Goal: Transaction & Acquisition: Book appointment/travel/reservation

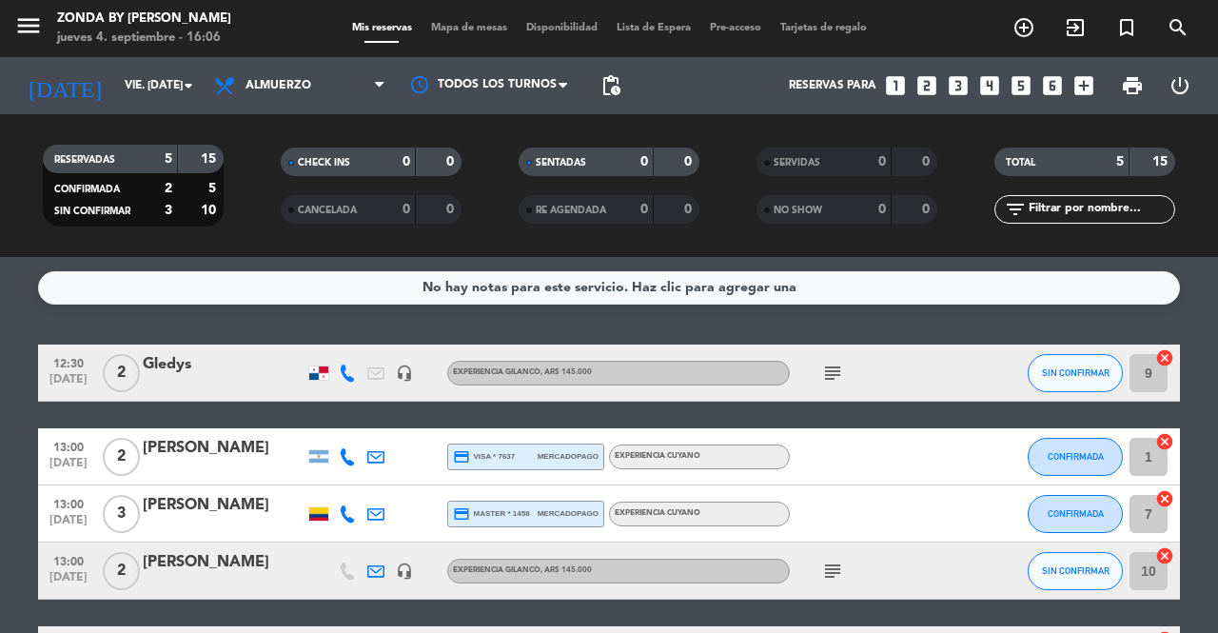
scroll to position [145, 0]
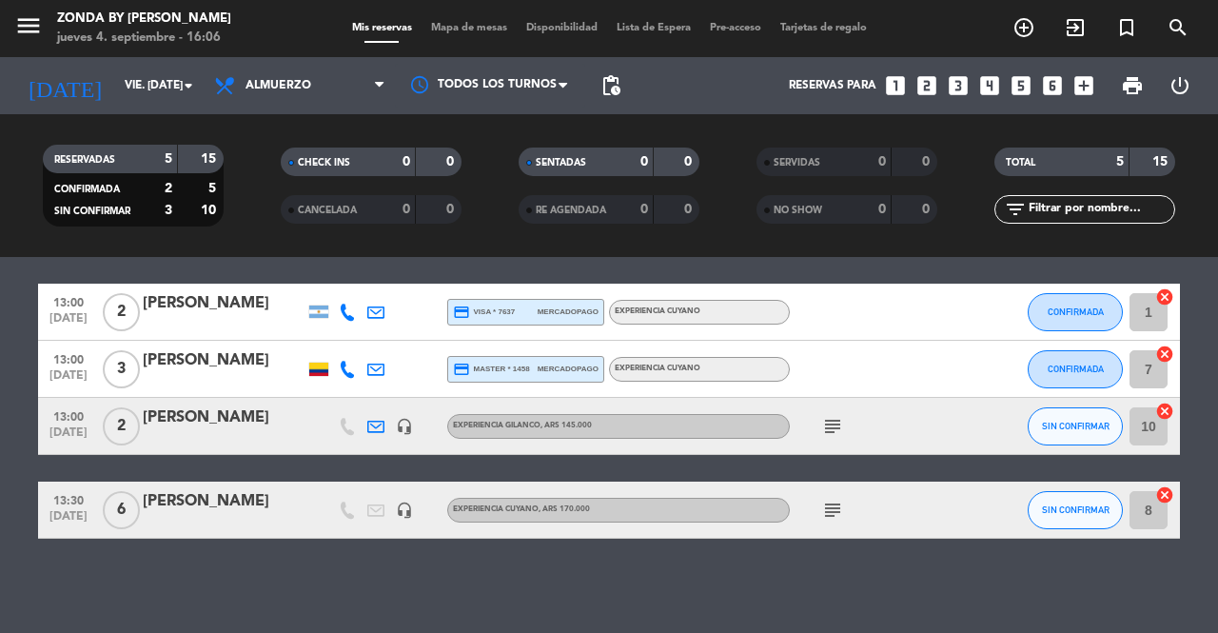
click at [174, 504] on div "[PERSON_NAME]" at bounding box center [224, 501] width 162 height 25
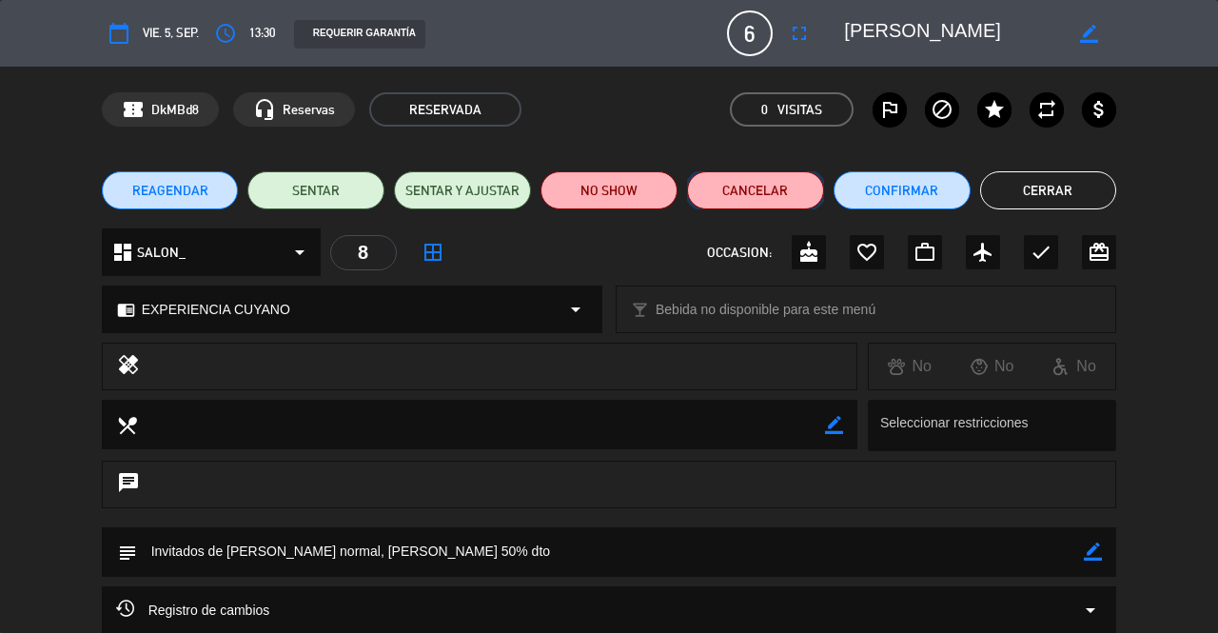
click at [759, 193] on button "Cancelar" at bounding box center [755, 190] width 137 height 38
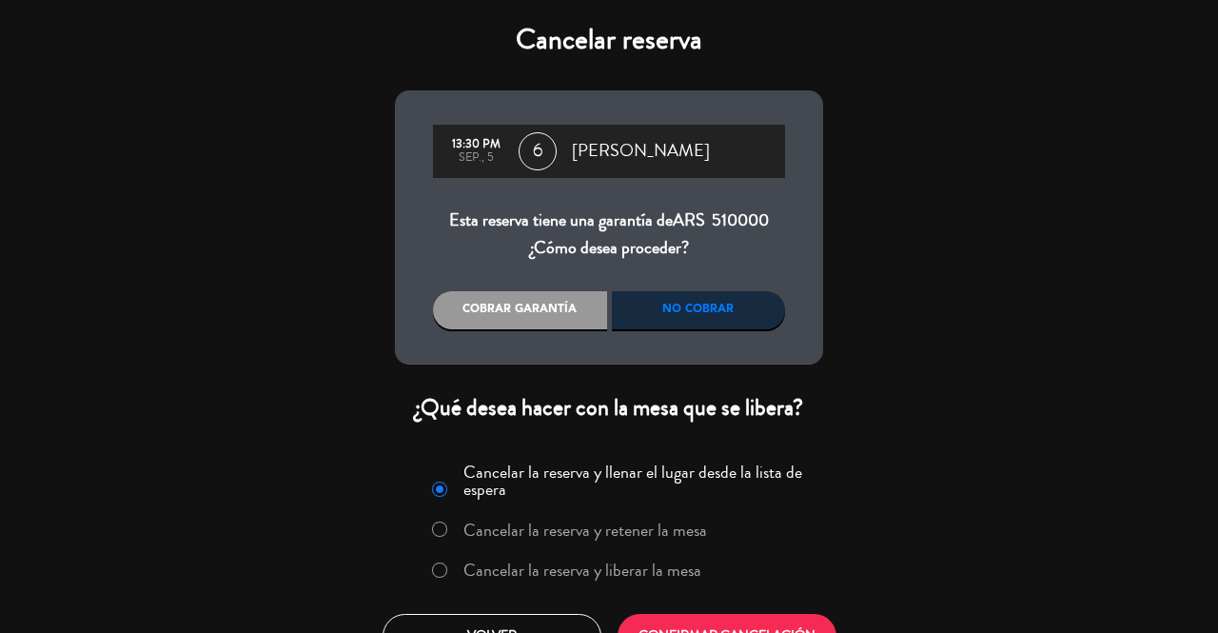
scroll to position [38, 0]
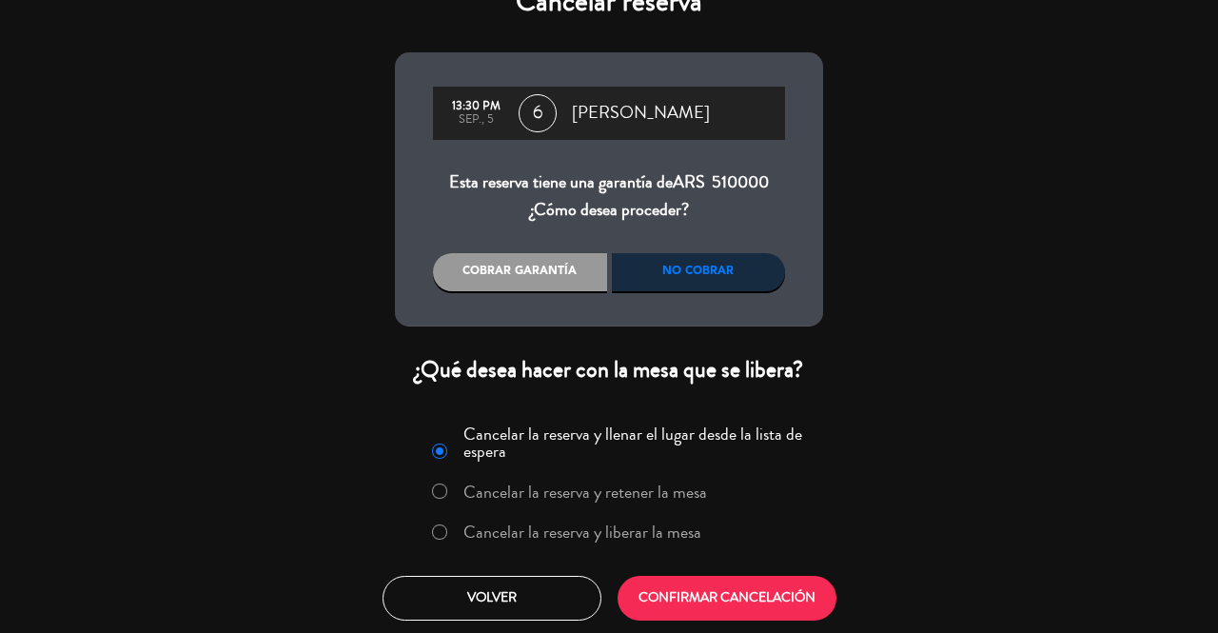
click at [621, 537] on label "Cancelar la reserva y liberar la mesa" at bounding box center [583, 532] width 238 height 17
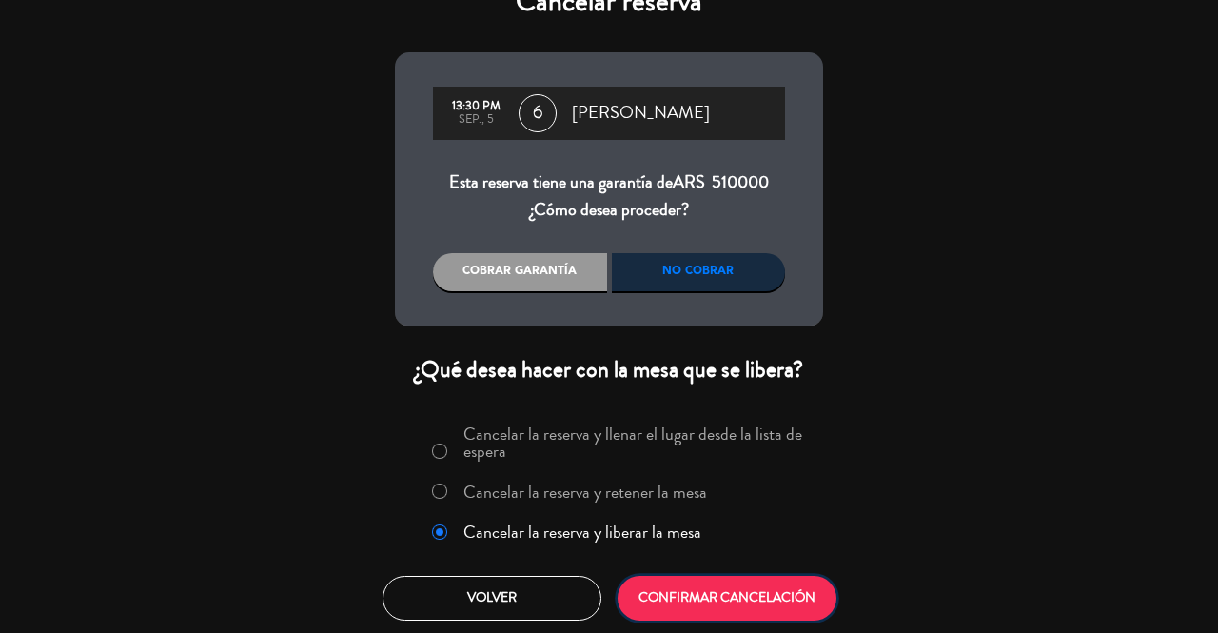
click at [685, 593] on button "CONFIRMAR CANCELACIÓN" at bounding box center [727, 598] width 219 height 45
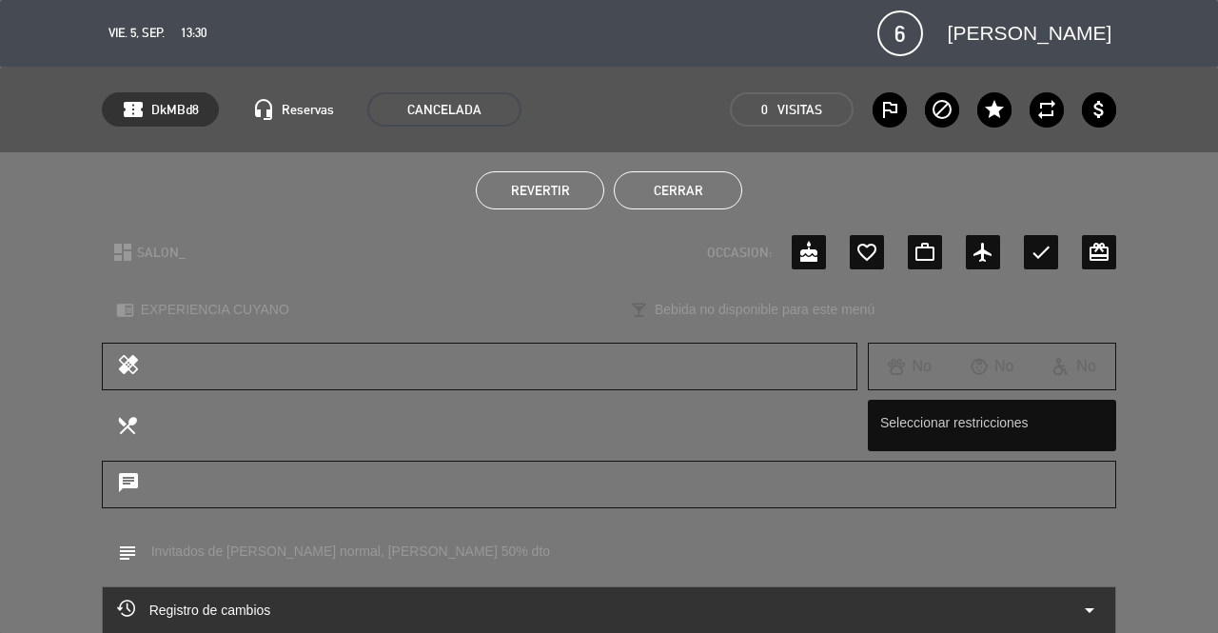
click at [704, 198] on button "Cerrar" at bounding box center [678, 190] width 129 height 38
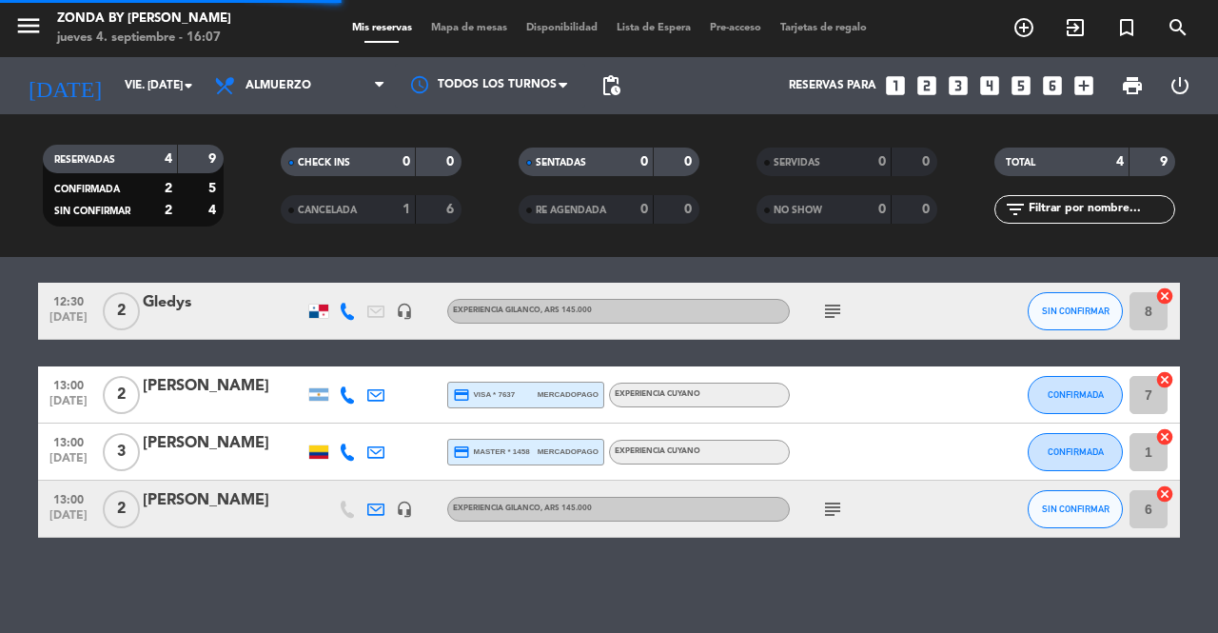
scroll to position [61, 0]
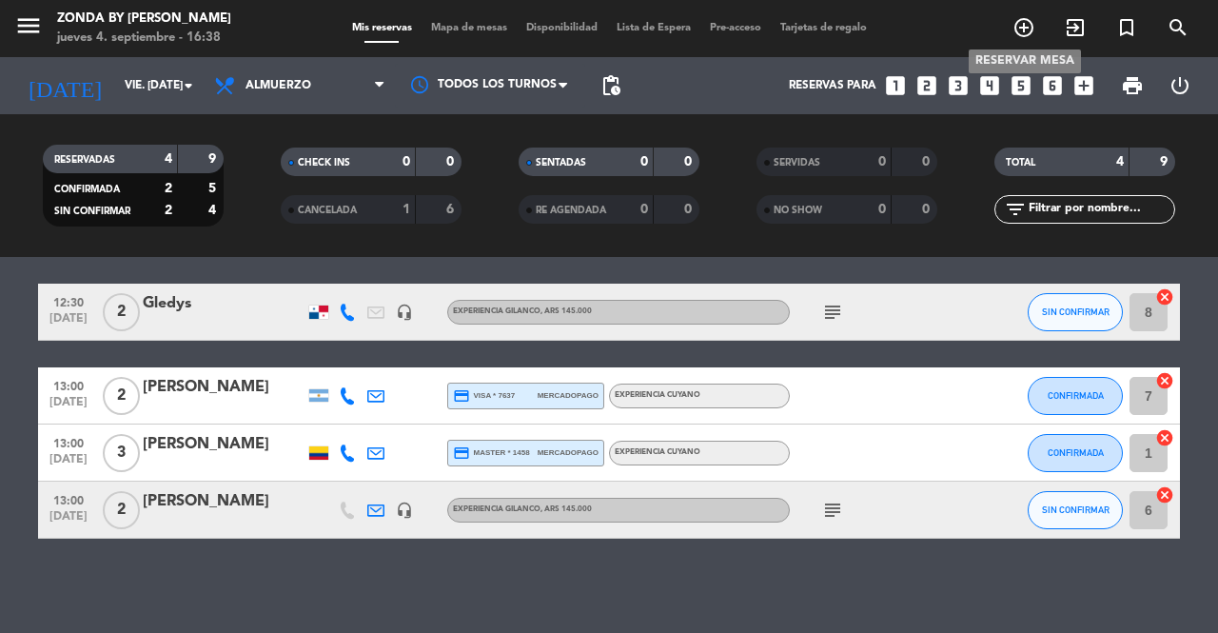
click at [1021, 15] on span "add_circle_outline" at bounding box center [1023, 27] width 51 height 32
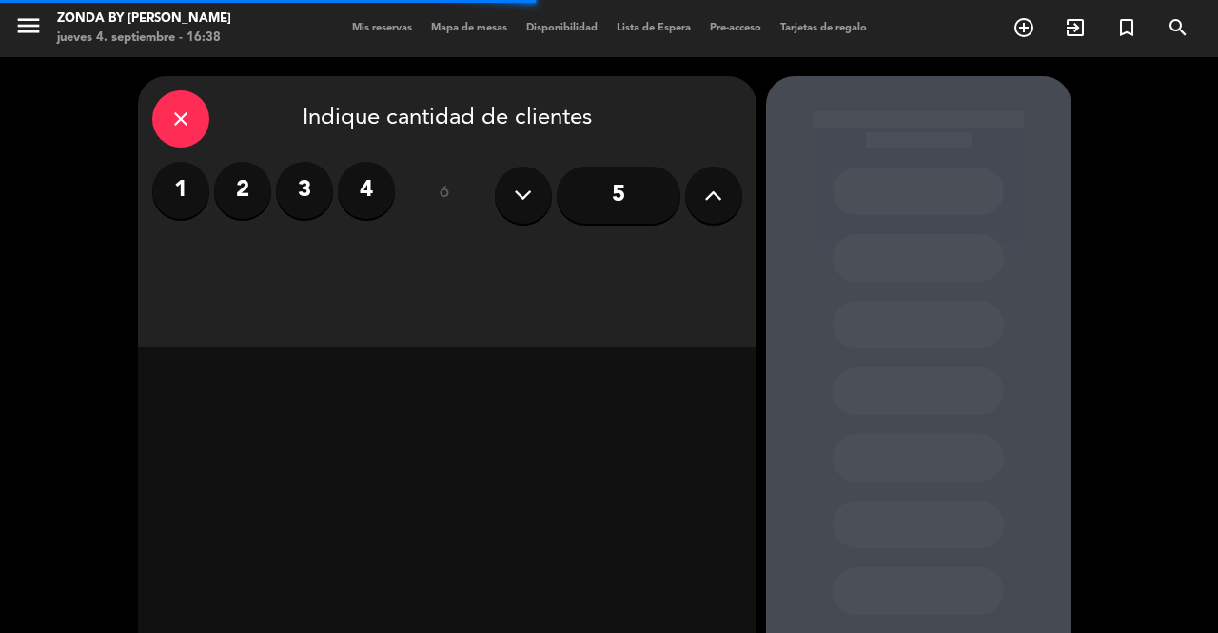
click at [725, 204] on button at bounding box center [713, 195] width 57 height 57
type input "8"
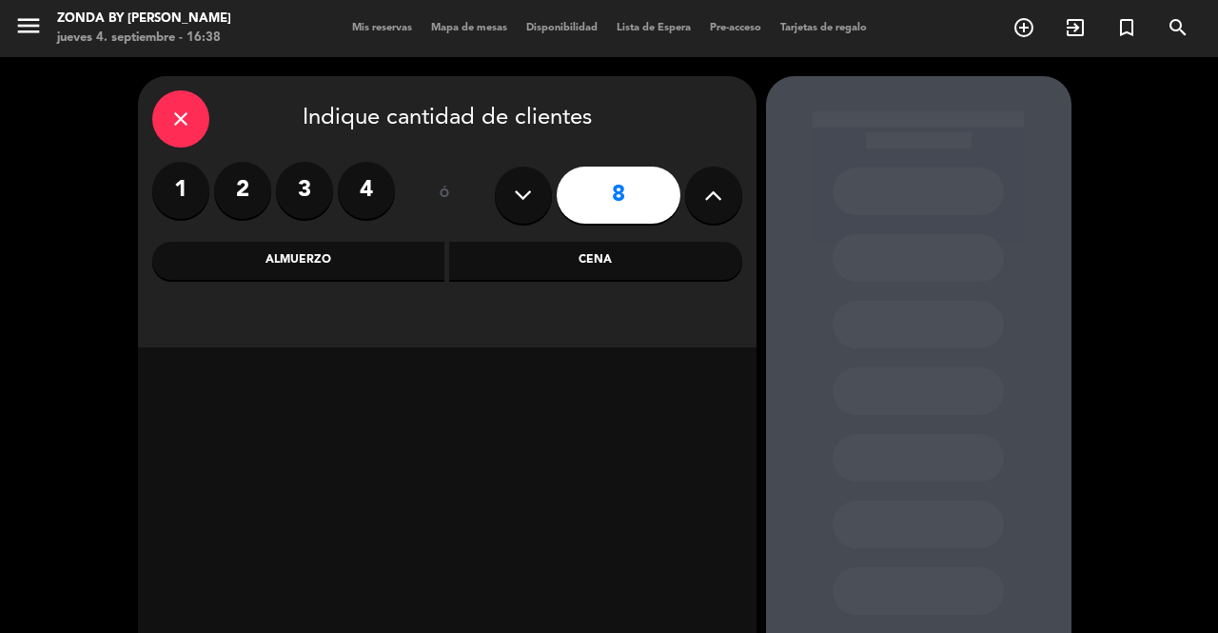
click at [624, 216] on input "8" at bounding box center [619, 195] width 124 height 57
click at [383, 250] on div "Almuerzo" at bounding box center [298, 261] width 293 height 38
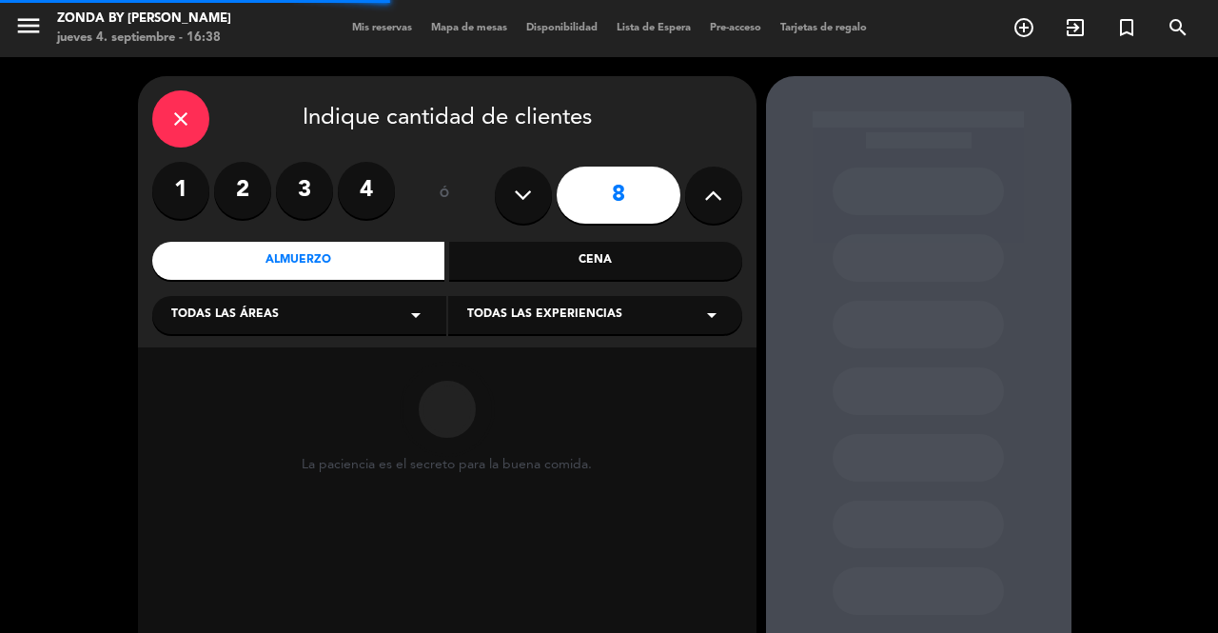
click at [562, 311] on span "Todas las experiencias" at bounding box center [544, 315] width 155 height 19
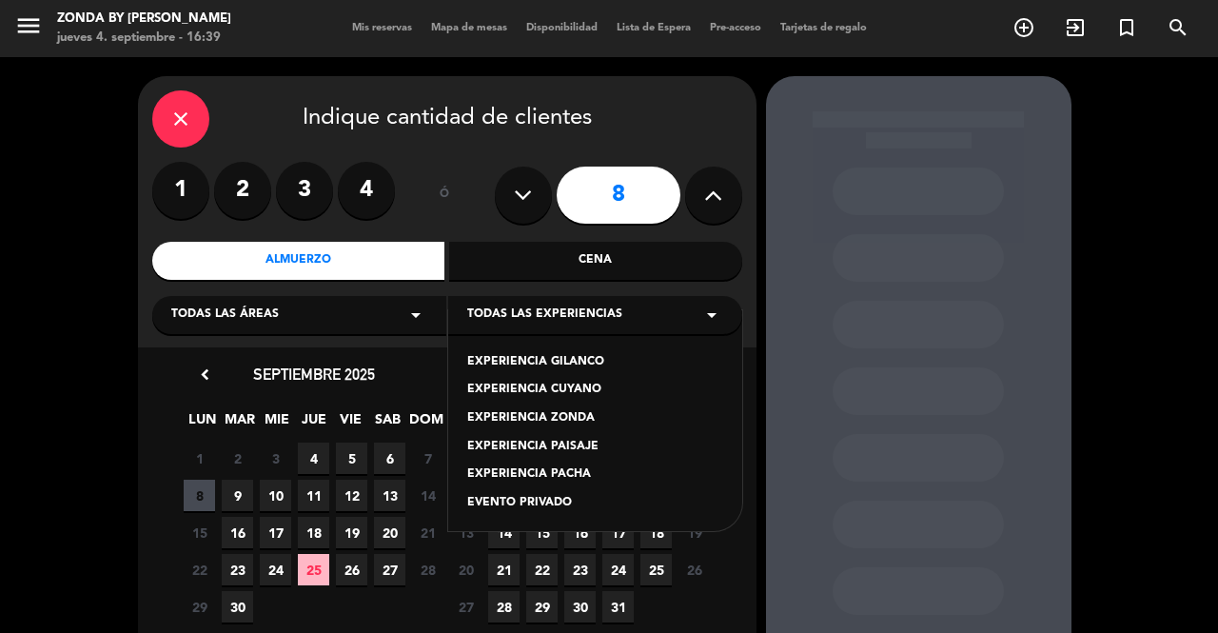
click at [573, 392] on div "EXPERIENCIA CUYANO" at bounding box center [595, 390] width 256 height 19
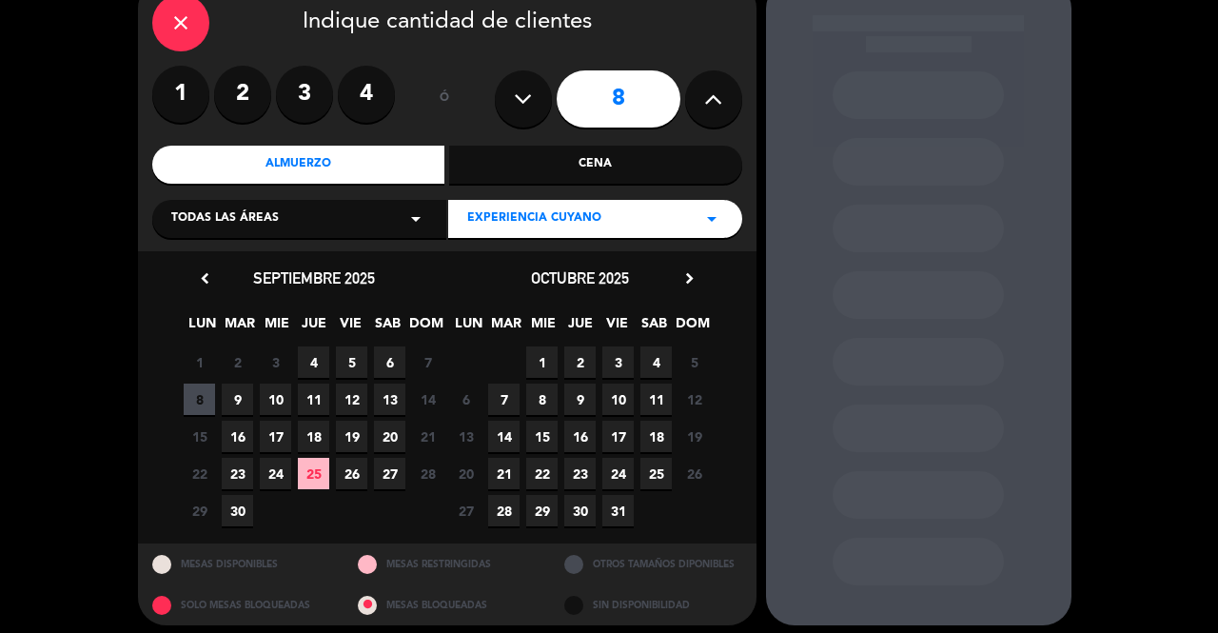
scroll to position [107, 0]
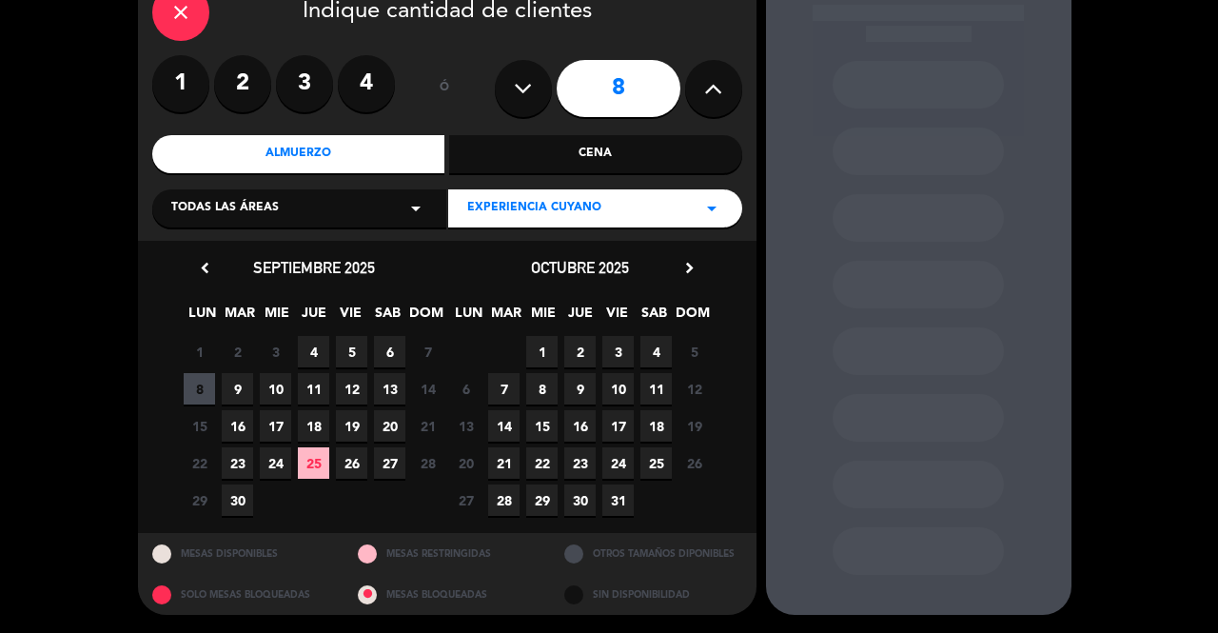
click at [659, 355] on span "4" at bounding box center [656, 351] width 31 height 31
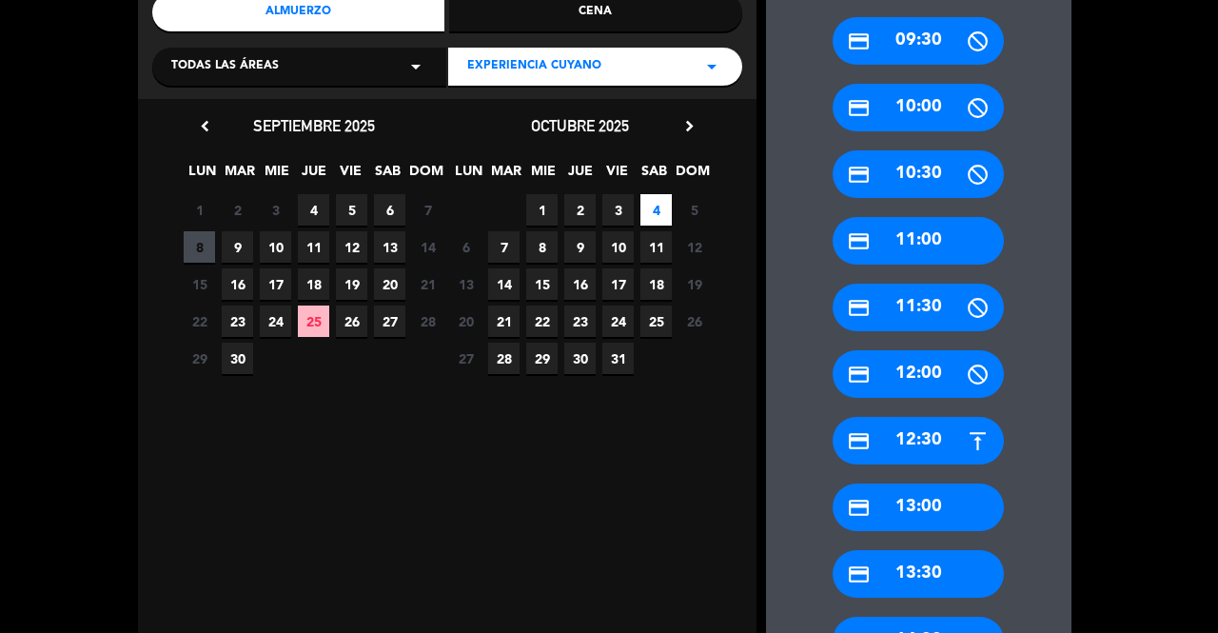
scroll to position [249, 0]
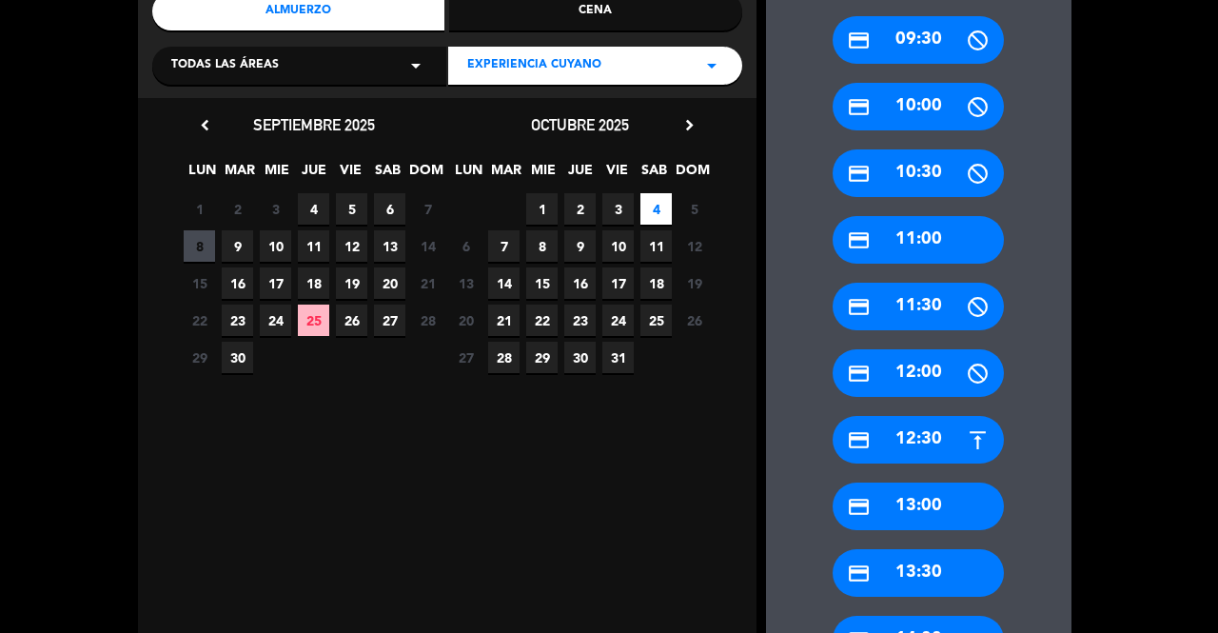
click at [939, 500] on div "credit_card 13:00" at bounding box center [918, 507] width 171 height 48
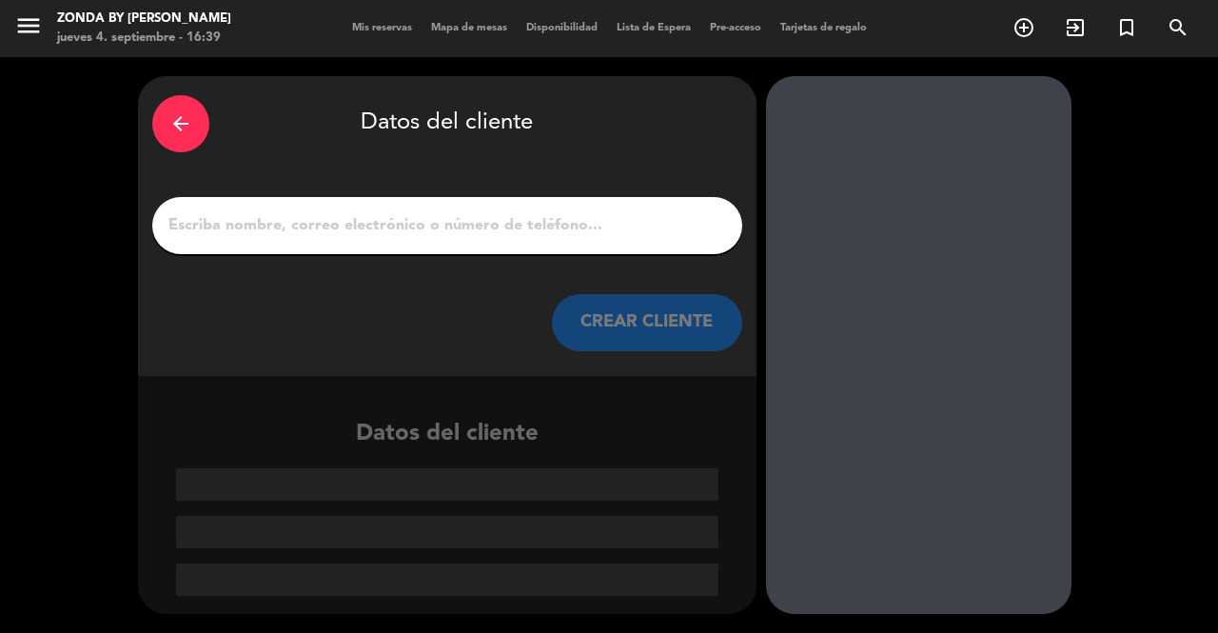
scroll to position [0, 0]
click at [187, 145] on div "arrow_back" at bounding box center [180, 123] width 57 height 57
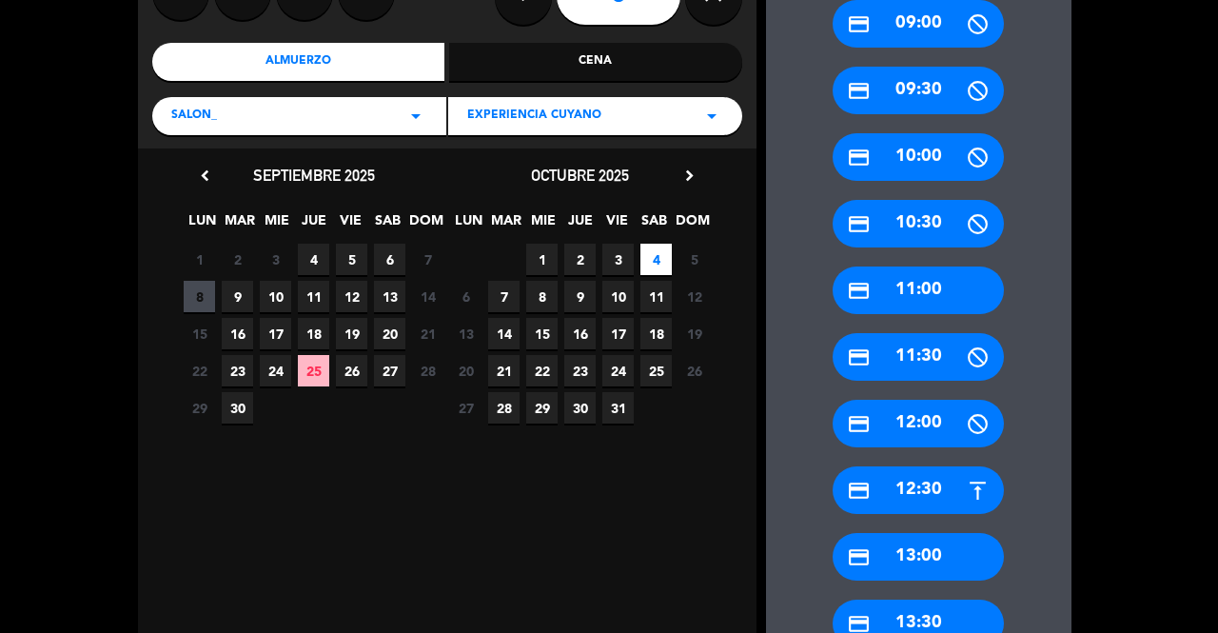
scroll to position [200, 0]
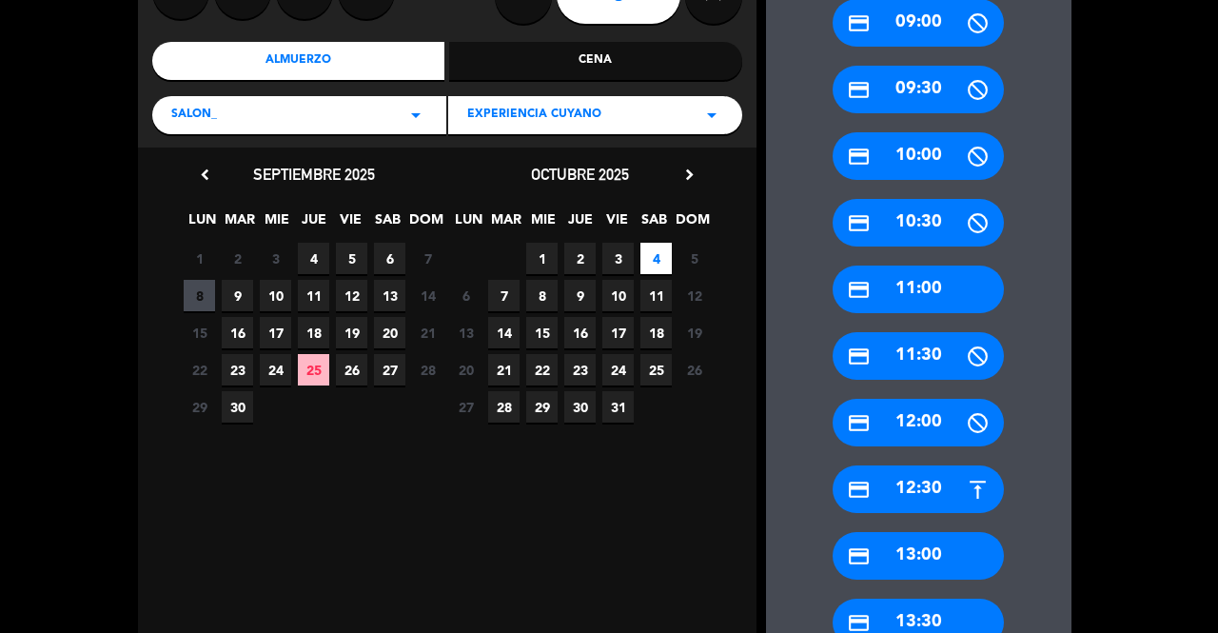
click at [884, 606] on div "credit_card 13:30" at bounding box center [918, 623] width 171 height 48
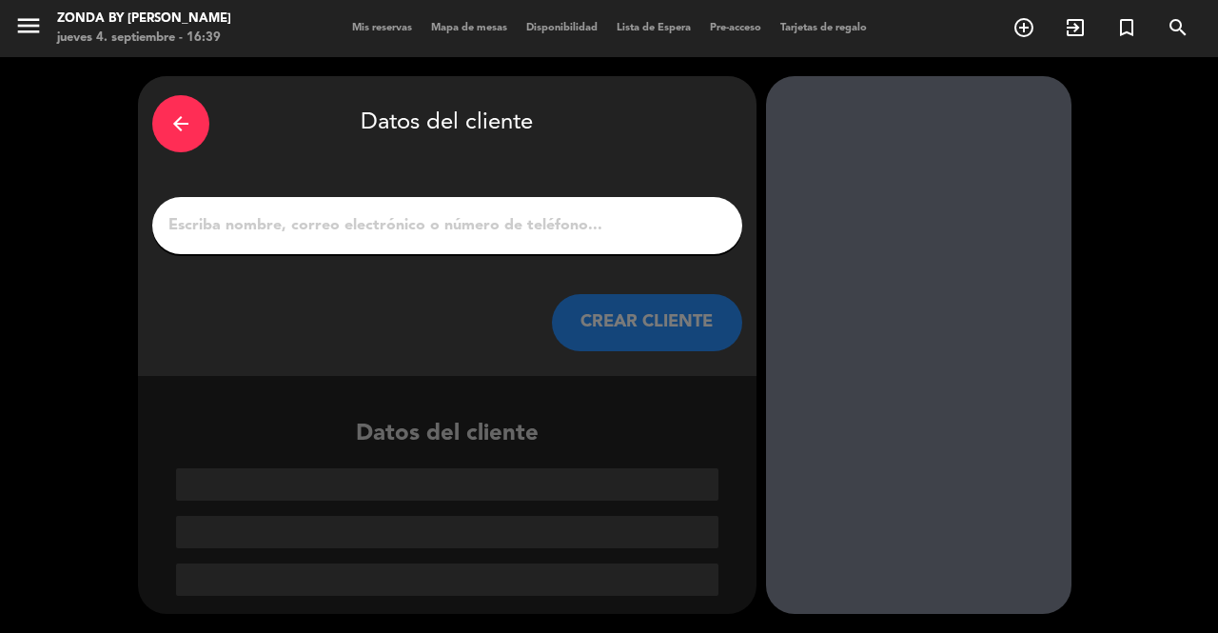
scroll to position [0, 0]
click at [493, 239] on div at bounding box center [447, 225] width 590 height 57
click at [530, 227] on input "1" at bounding box center [448, 225] width 562 height 27
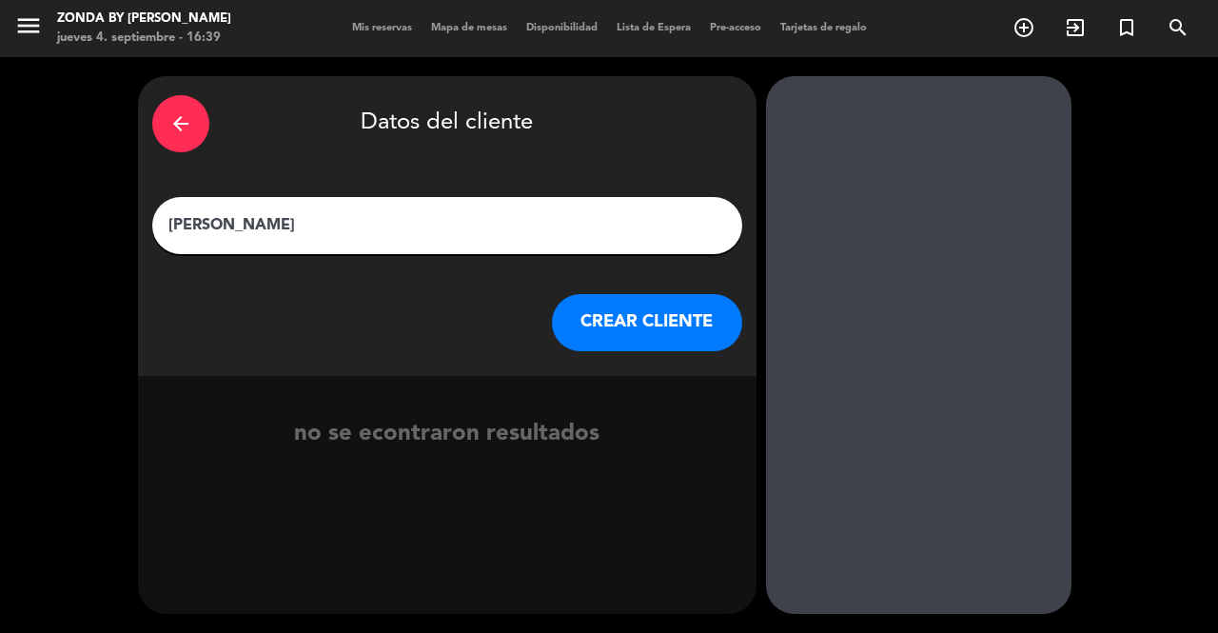
type input "[PERSON_NAME]"
click at [668, 316] on button "CREAR CLIENTE" at bounding box center [647, 322] width 190 height 57
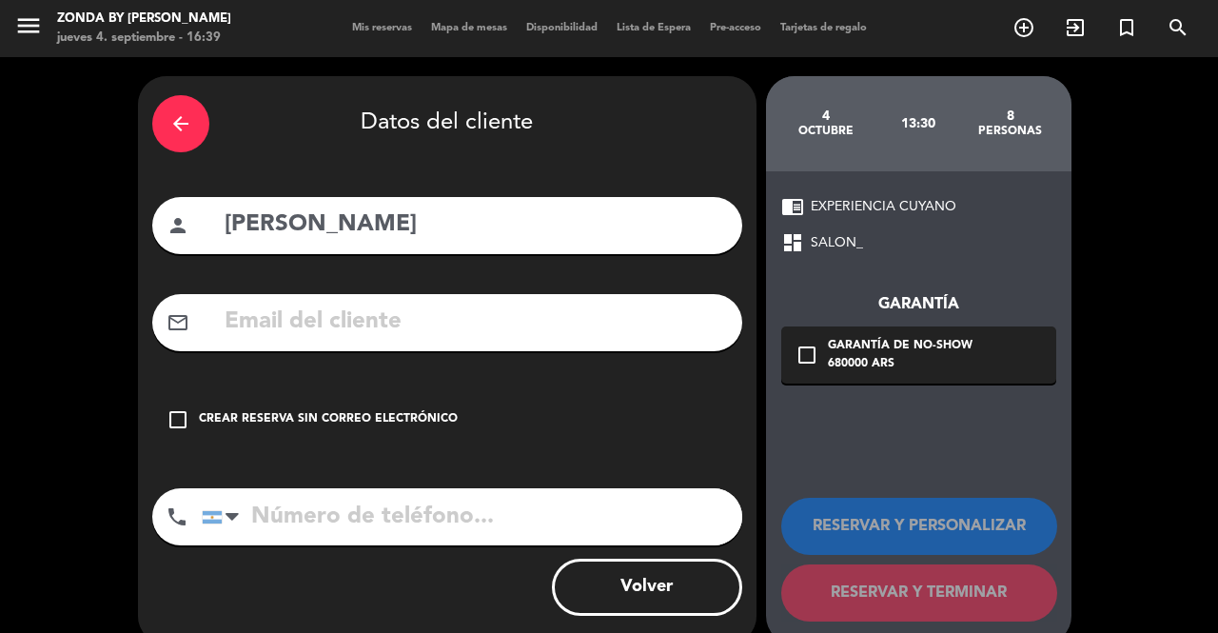
click at [329, 325] on input "text" at bounding box center [475, 322] width 505 height 39
paste input "[EMAIL_ADDRESS][DOMAIN_NAME]"
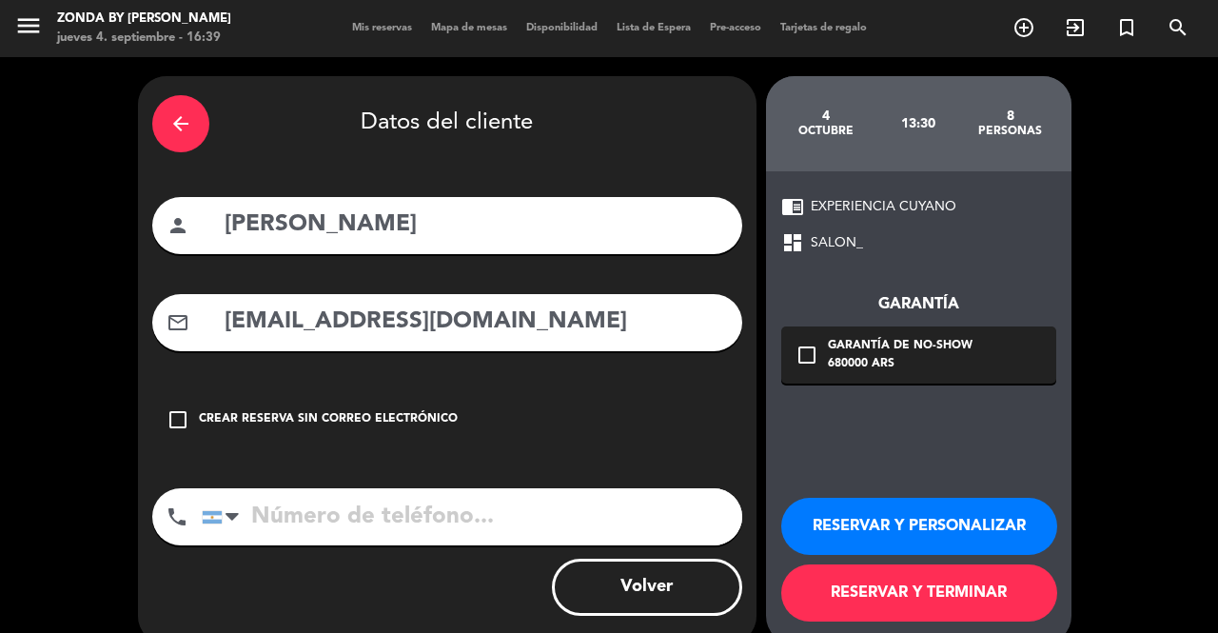
type input "[EMAIL_ADDRESS][DOMAIN_NAME]"
click at [810, 362] on icon "check_box_outline_blank" at bounding box center [807, 355] width 23 height 23
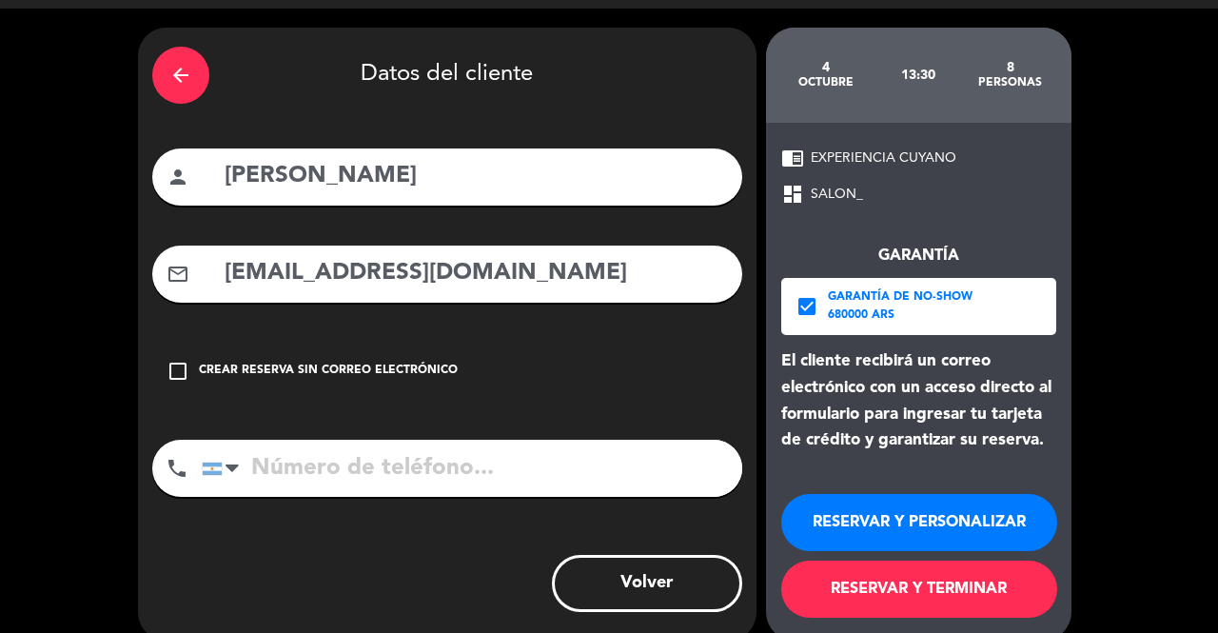
scroll to position [55, 0]
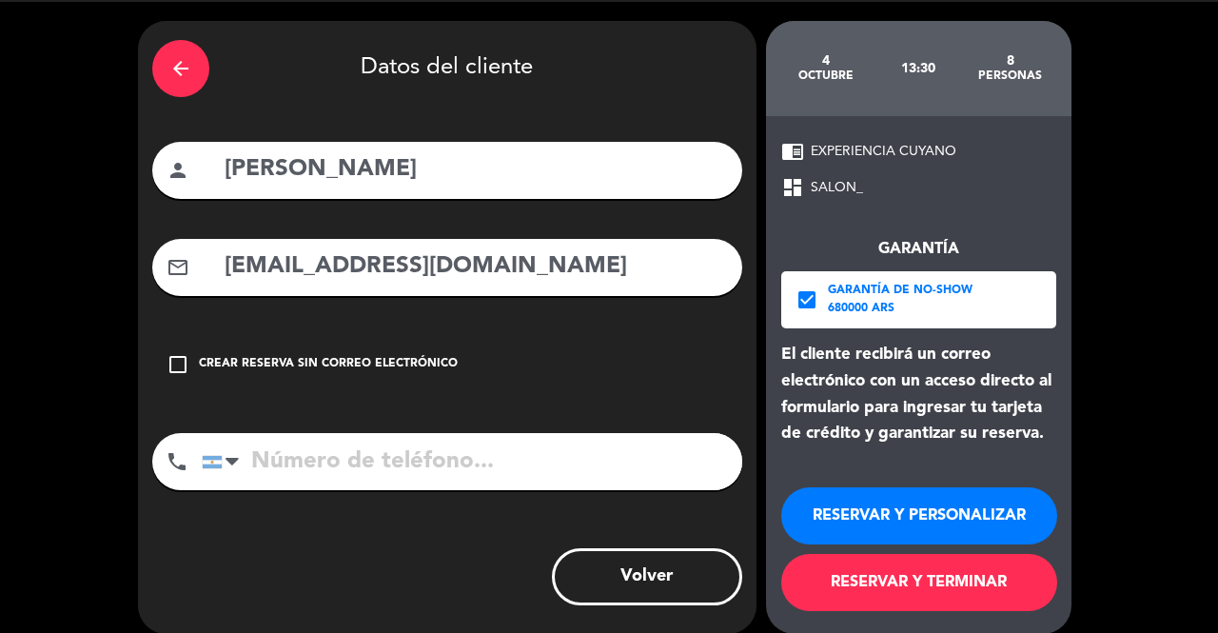
click at [867, 521] on button "RESERVAR Y PERSONALIZAR" at bounding box center [919, 515] width 276 height 57
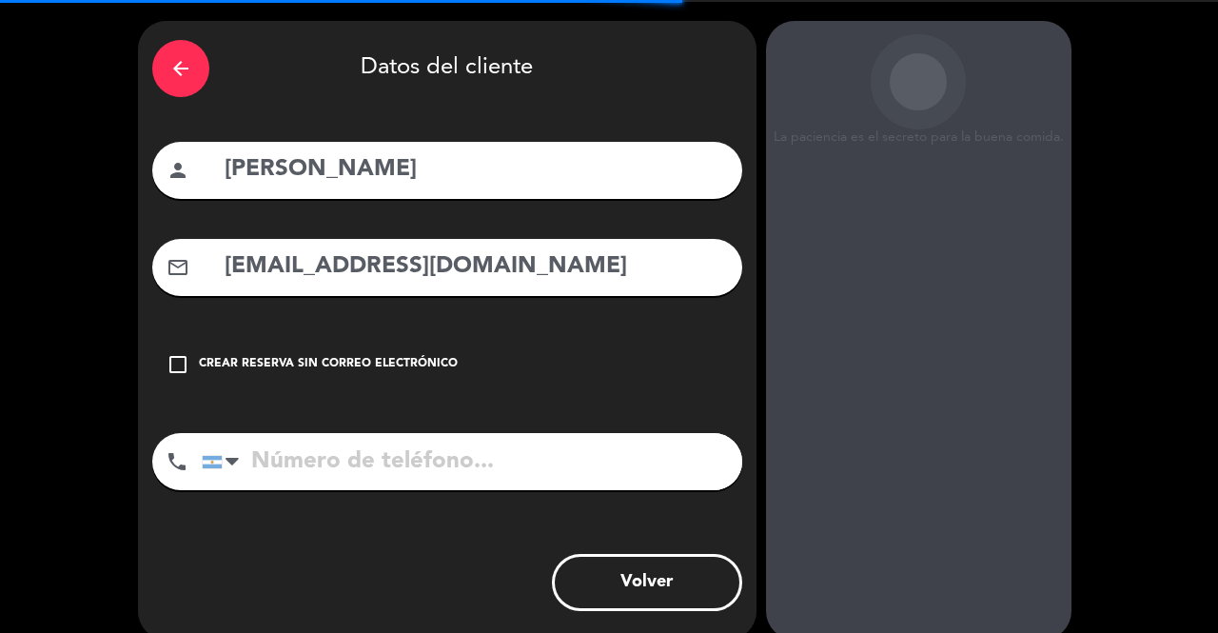
scroll to position [76, 0]
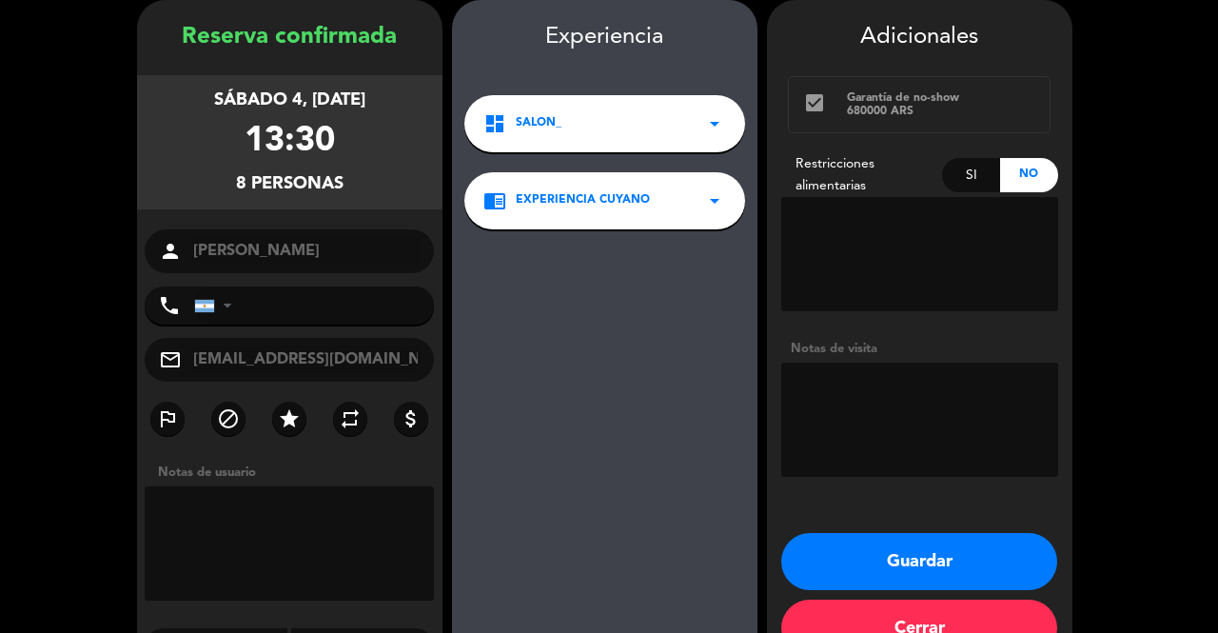
click at [861, 562] on button "Guardar" at bounding box center [919, 561] width 276 height 57
